Goal: Task Accomplishment & Management: Use online tool/utility

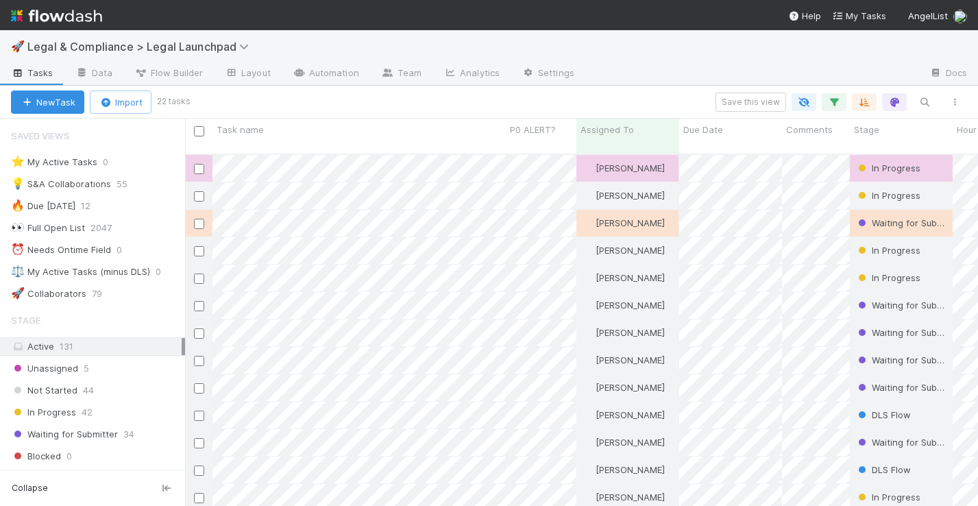
scroll to position [363, 793]
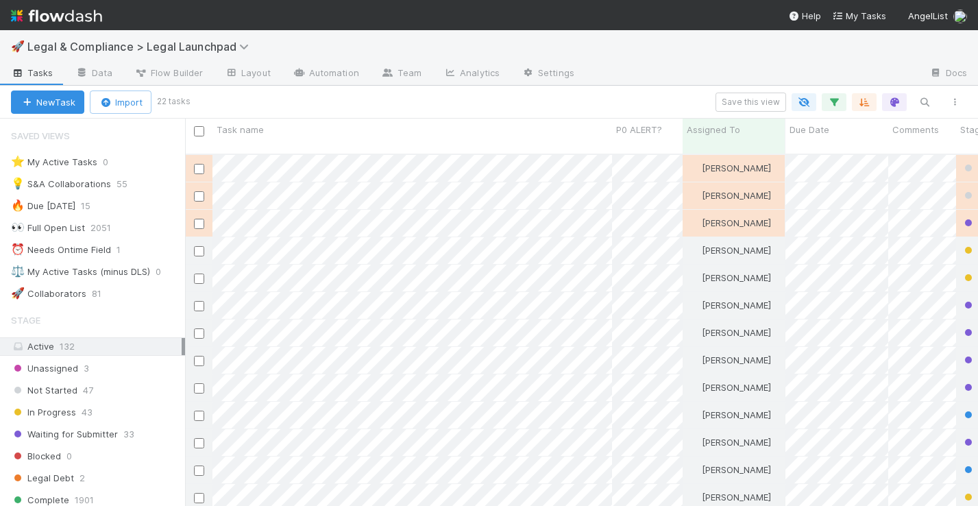
scroll to position [363, 793]
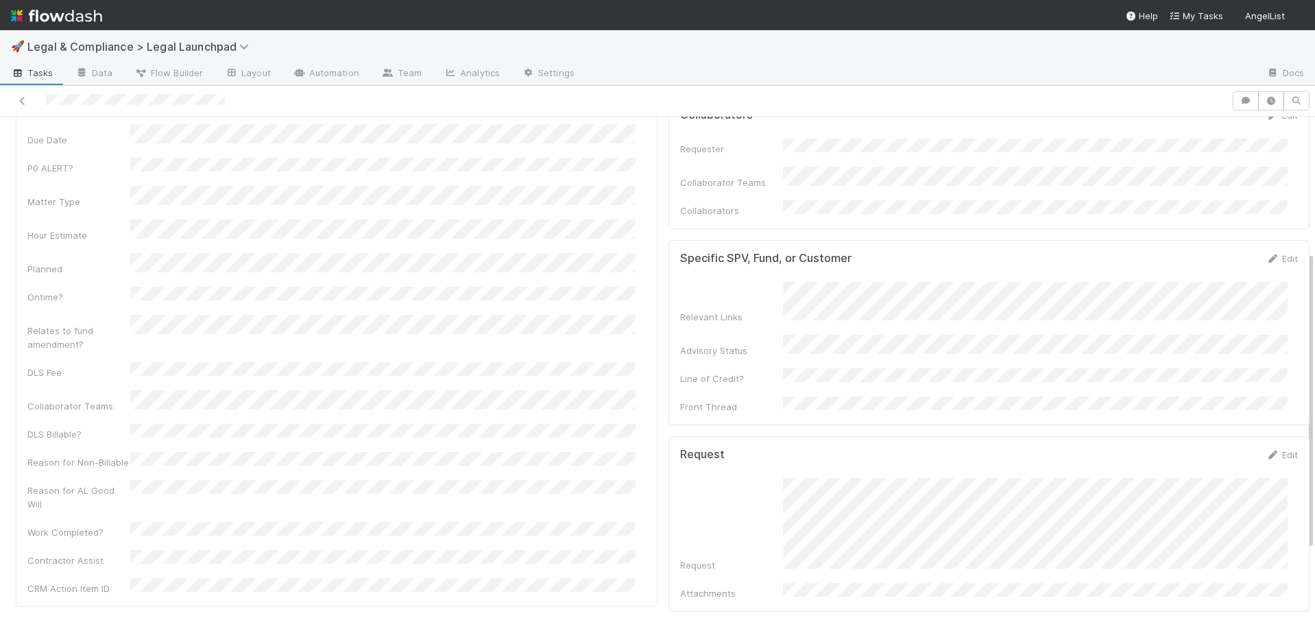
scroll to position [258, 0]
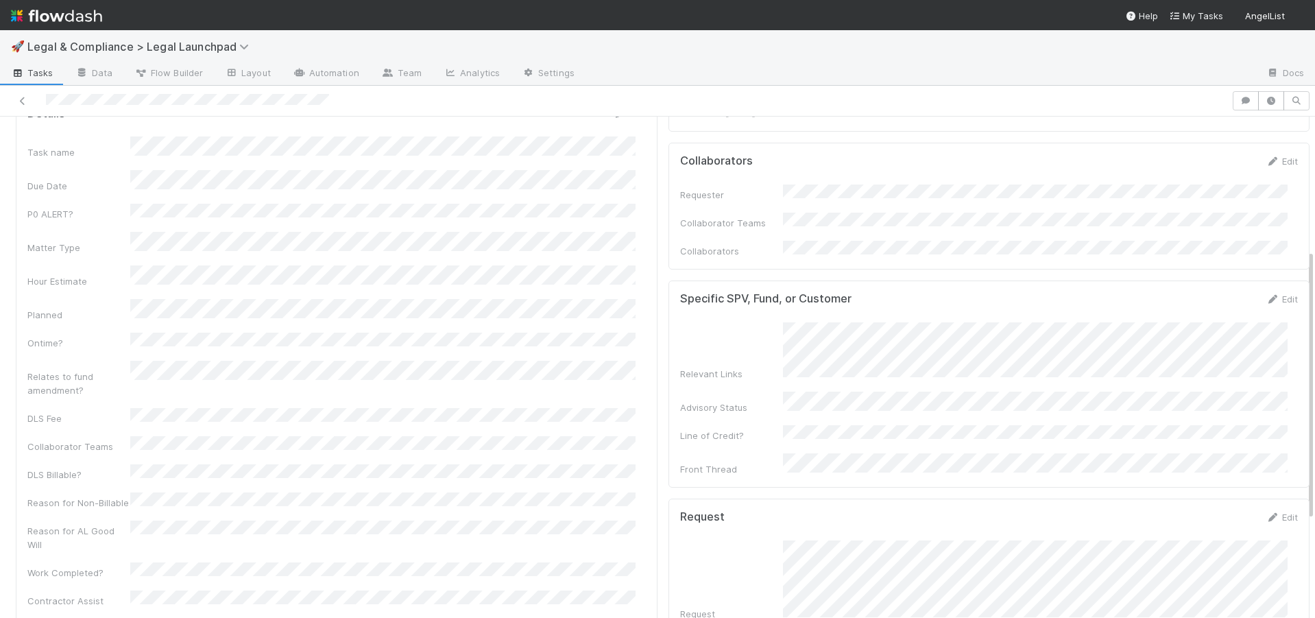
scroll to position [248, 0]
